Goal: Book appointment/travel/reservation

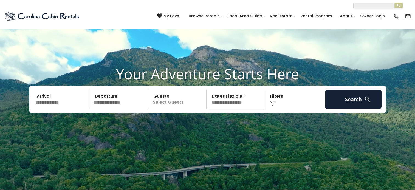
scroll to position [55, 0]
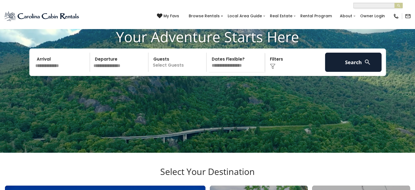
click at [44, 72] on input "text" at bounding box center [61, 62] width 57 height 19
click at [78, 72] on input "text" at bounding box center [61, 62] width 57 height 19
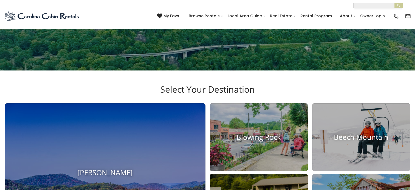
scroll to position [0, 0]
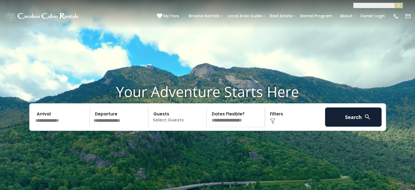
click at [57, 127] on input "text" at bounding box center [61, 117] width 57 height 19
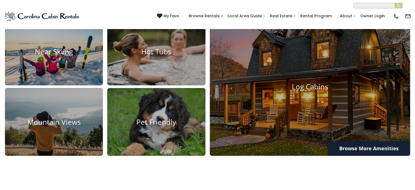
scroll to position [411, 0]
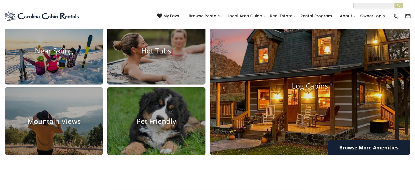
click at [327, 104] on img at bounding box center [310, 86] width 221 height 152
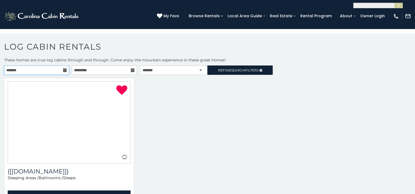
click at [38, 66] on input "text" at bounding box center [36, 70] width 65 height 9
click at [24, 66] on input "text" at bounding box center [36, 70] width 65 height 9
click at [25, 67] on input "text" at bounding box center [36, 70] width 65 height 9
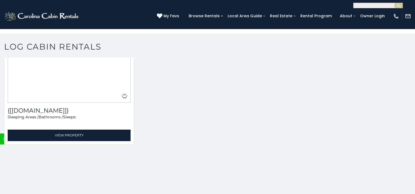
scroll to position [686, 0]
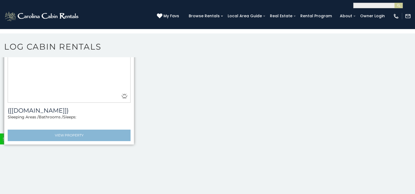
click at [29, 130] on link "View Property" at bounding box center [69, 135] width 123 height 11
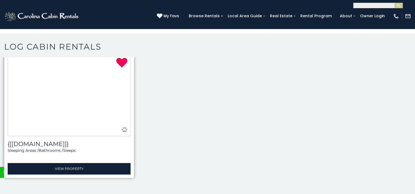
scroll to position [0, 0]
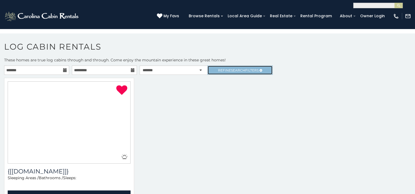
click at [231, 72] on span "Search" at bounding box center [238, 70] width 14 height 4
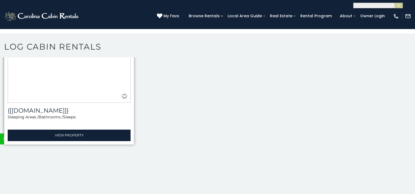
scroll to position [631, 0]
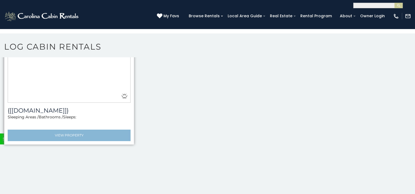
click at [22, 141] on link "View Property" at bounding box center [69, 135] width 123 height 11
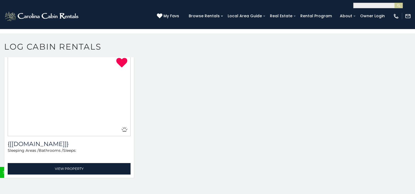
scroll to position [0, 0]
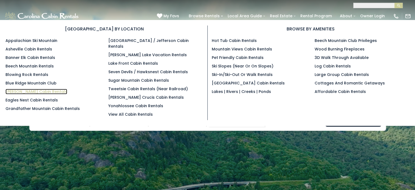
click at [18, 94] on link "[PERSON_NAME] Cabin Rentals" at bounding box center [36, 91] width 62 height 5
